Goal: Check status: Check status

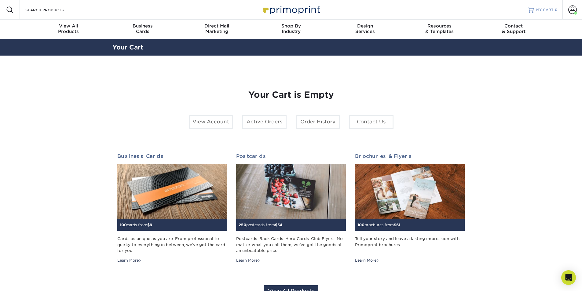
click at [538, 9] on span "MY CART" at bounding box center [544, 9] width 17 height 5
click at [257, 118] on link "Active Orders" at bounding box center [264, 122] width 44 height 14
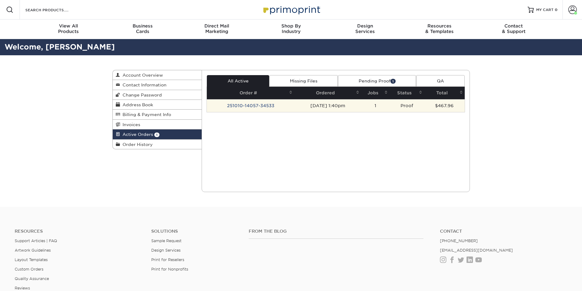
click at [243, 107] on td "251010-14057-34533" at bounding box center [250, 105] width 87 height 13
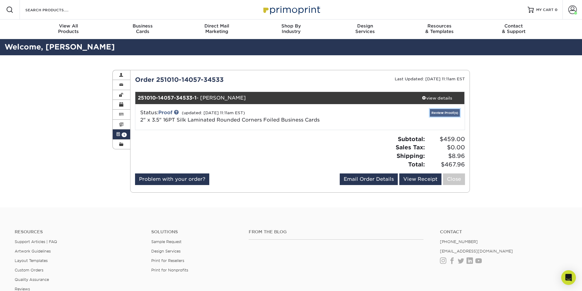
click at [440, 112] on link "Review Proof(s)" at bounding box center [445, 113] width 30 height 8
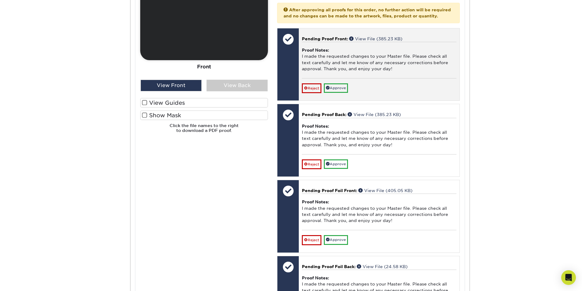
scroll to position [306, 0]
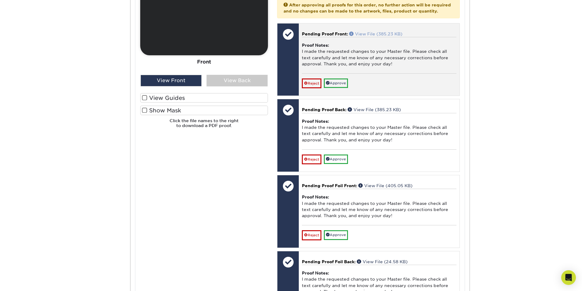
click at [383, 36] on link "View File (385.23 KB)" at bounding box center [375, 33] width 53 height 5
click at [346, 88] on link "Approve" at bounding box center [336, 83] width 24 height 9
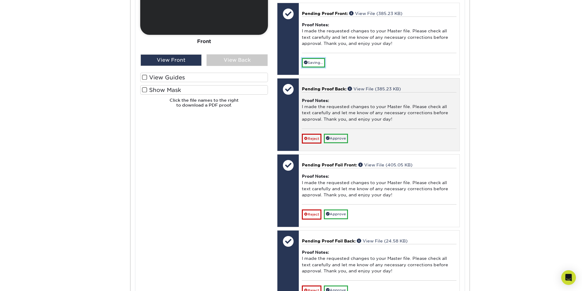
scroll to position [336, 0]
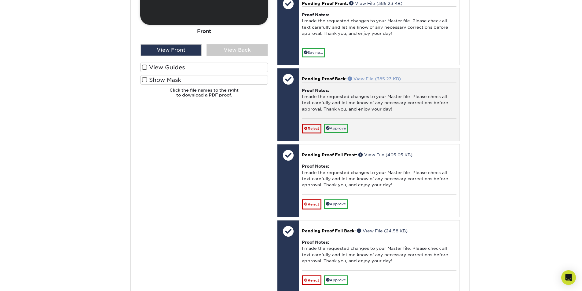
click at [372, 81] on link "View File (385.23 KB)" at bounding box center [374, 78] width 53 height 5
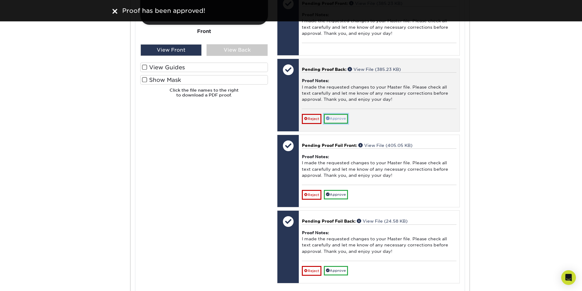
click at [340, 123] on link "Approve" at bounding box center [336, 118] width 24 height 9
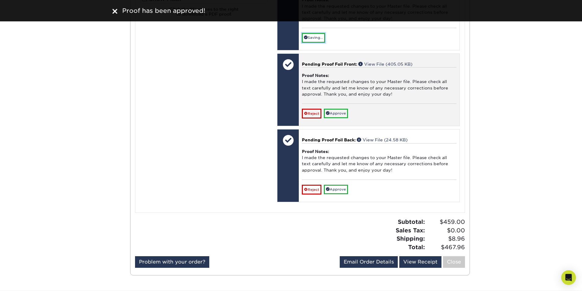
scroll to position [428, 0]
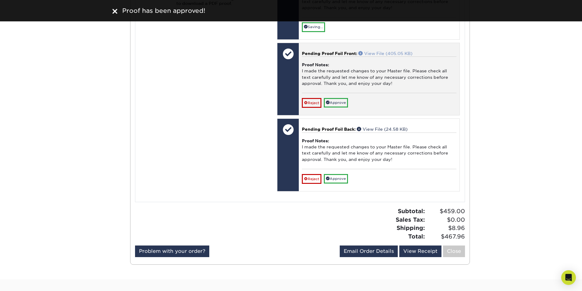
click at [389, 56] on link "View File (405.05 KB)" at bounding box center [385, 53] width 54 height 5
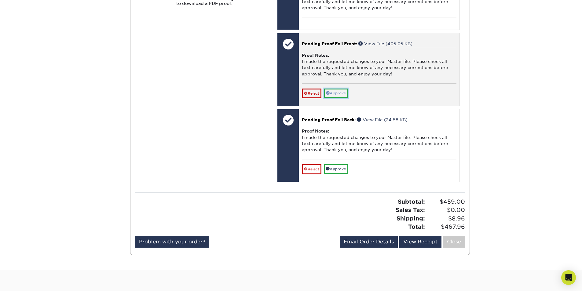
click at [336, 96] on link "Approve" at bounding box center [336, 93] width 24 height 9
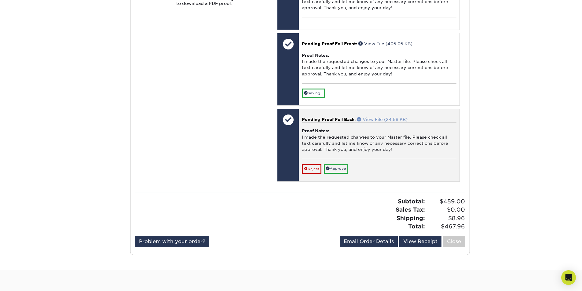
click at [388, 122] on link "View File (24.58 KB)" at bounding box center [382, 119] width 51 height 5
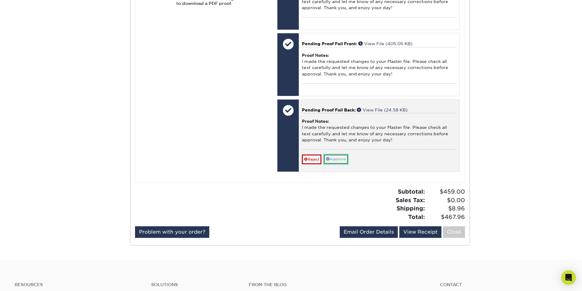
click at [337, 164] on link "Approve" at bounding box center [336, 159] width 24 height 9
